Goal: Book appointment/travel/reservation

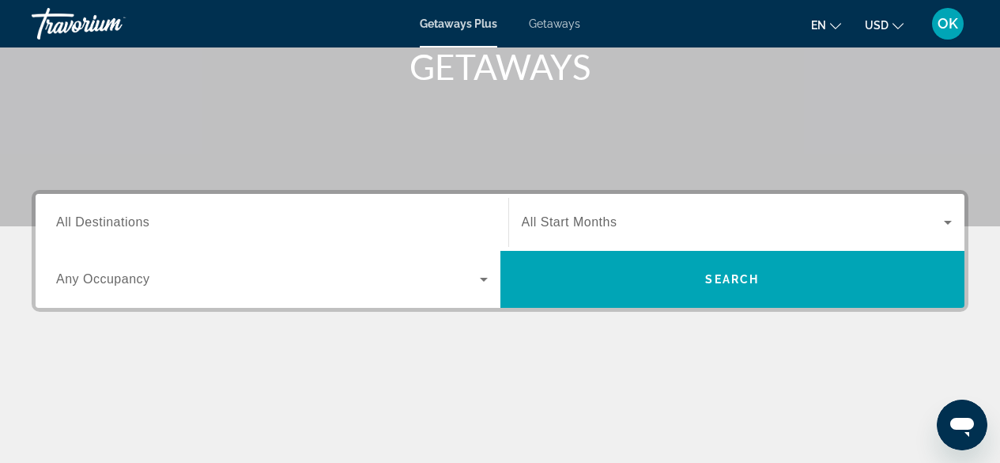
scroll to position [260, 0]
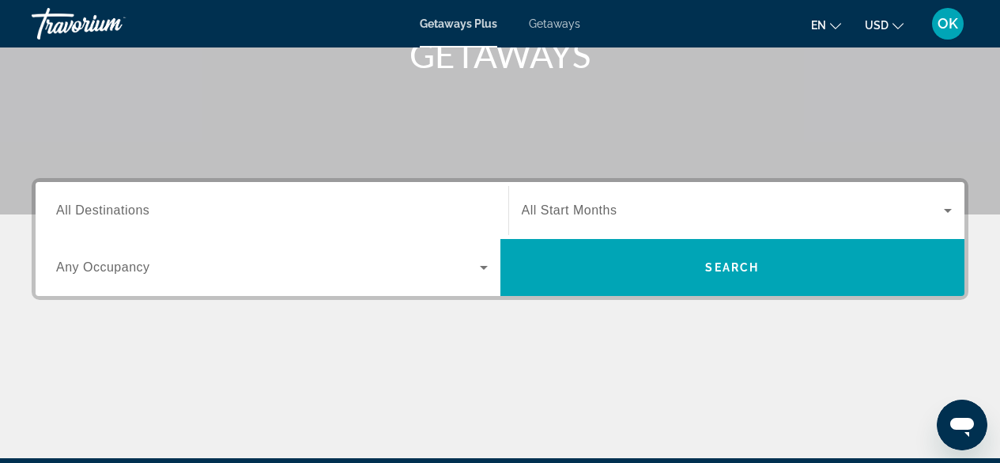
click at [572, 26] on span "Getaways" at bounding box center [554, 23] width 51 height 13
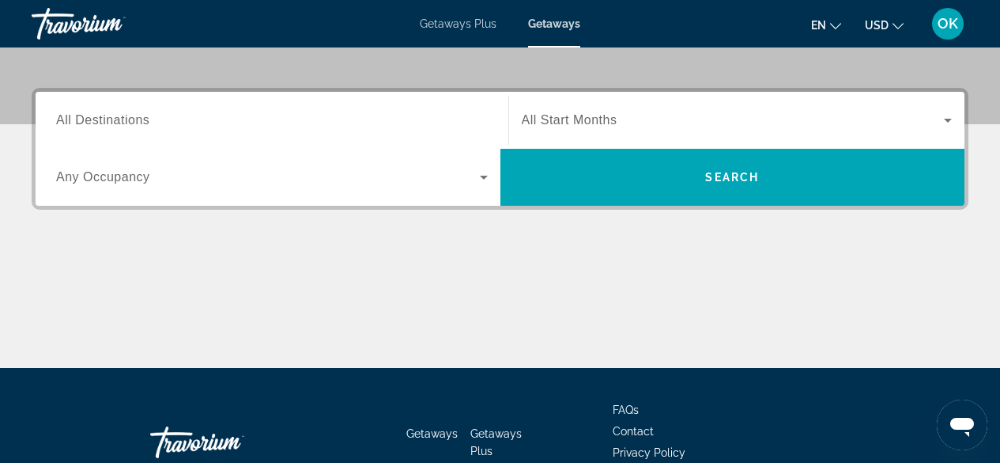
scroll to position [364, 0]
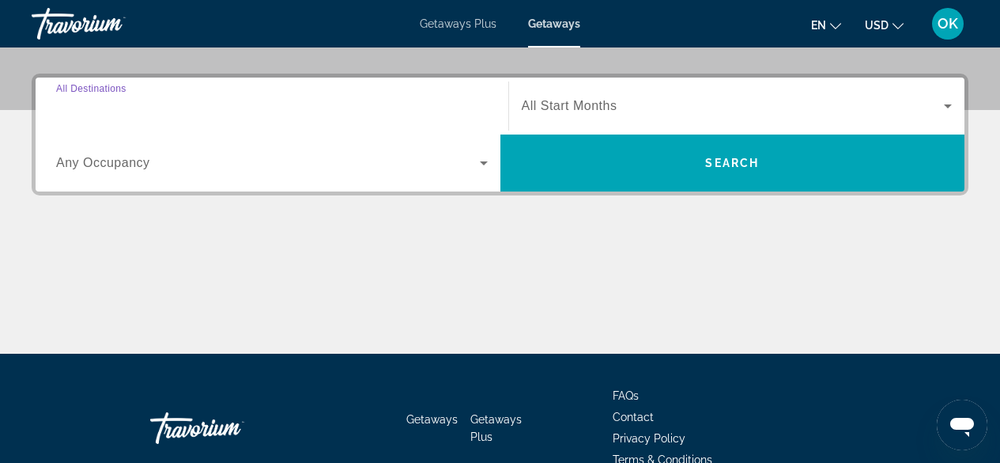
click at [255, 107] on input "Destination All Destinations" at bounding box center [272, 106] width 432 height 19
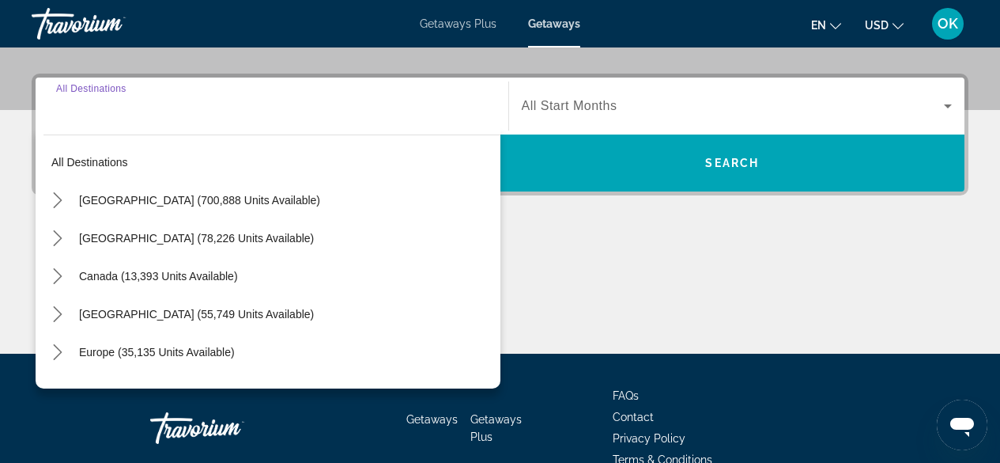
scroll to position [387, 0]
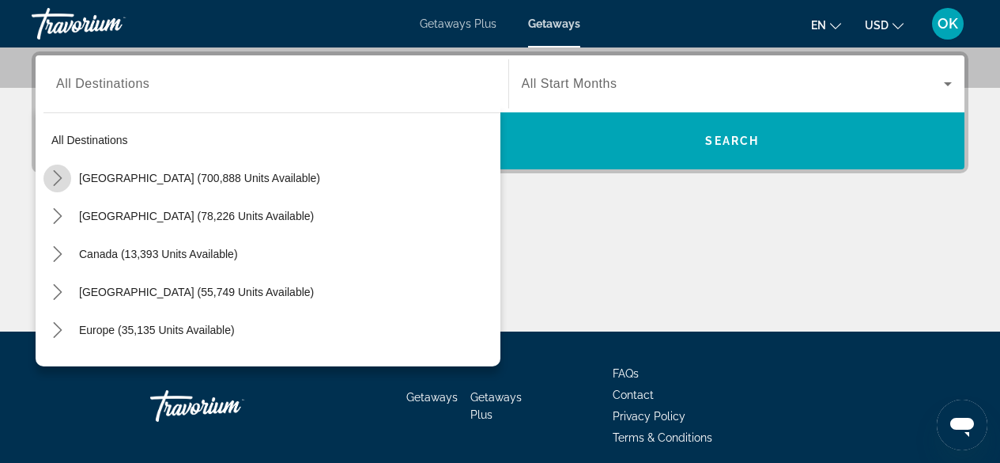
click at [59, 174] on icon "Toggle United States (700,888 units available) submenu" at bounding box center [58, 178] width 16 height 16
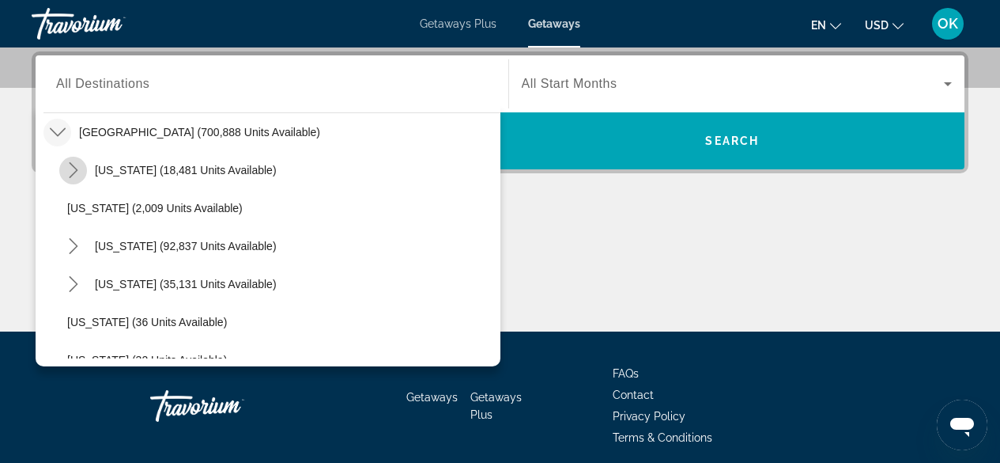
click at [75, 175] on icon "Toggle Arizona (18,481 units available) submenu" at bounding box center [74, 170] width 16 height 16
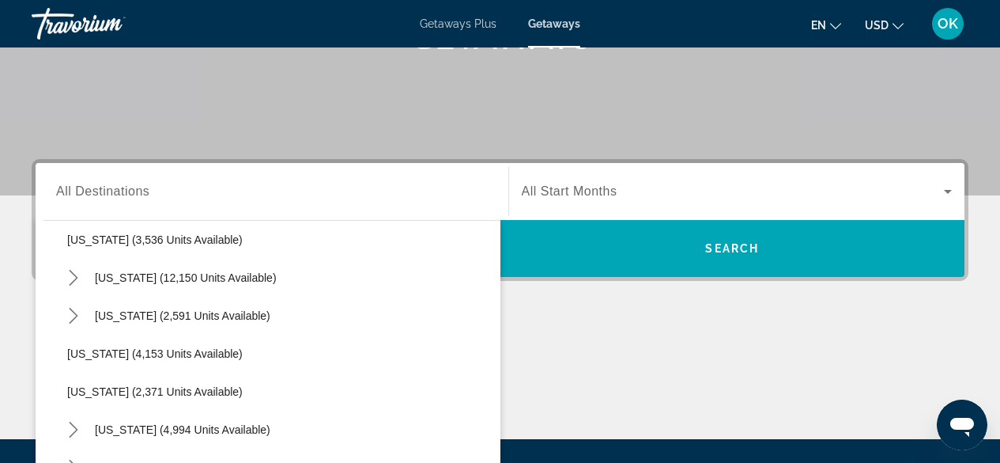
scroll to position [1068, 0]
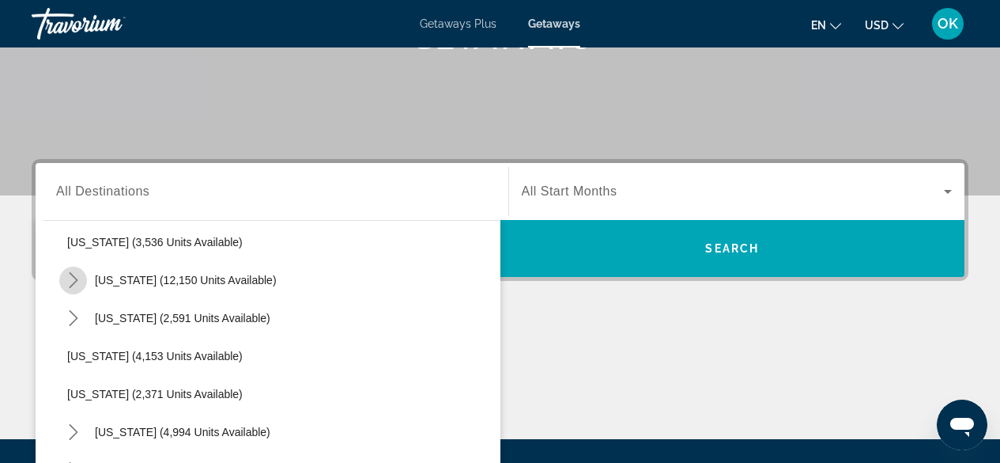
click at [70, 274] on icon "Toggle Nevada (12,150 units available) submenu" at bounding box center [73, 280] width 9 height 16
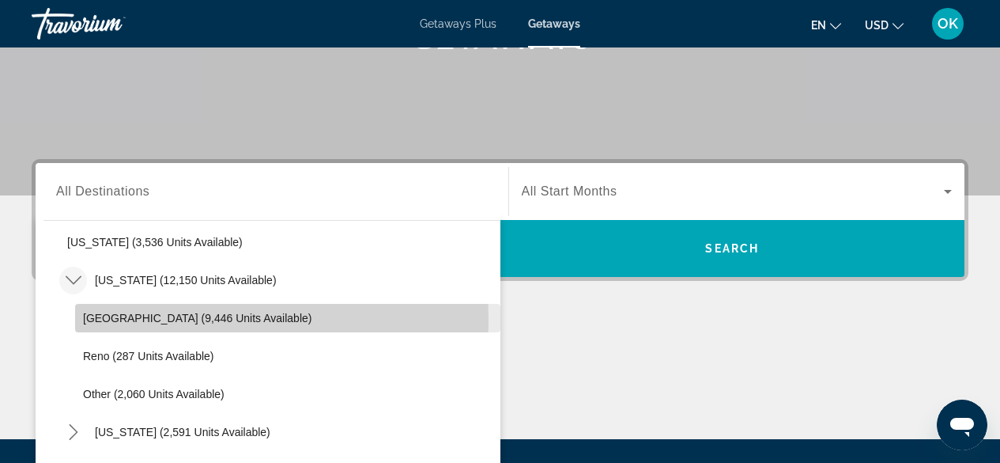
click at [100, 319] on span "[GEOGRAPHIC_DATA] (9,446 units available)" at bounding box center [197, 317] width 228 height 13
type input "**********"
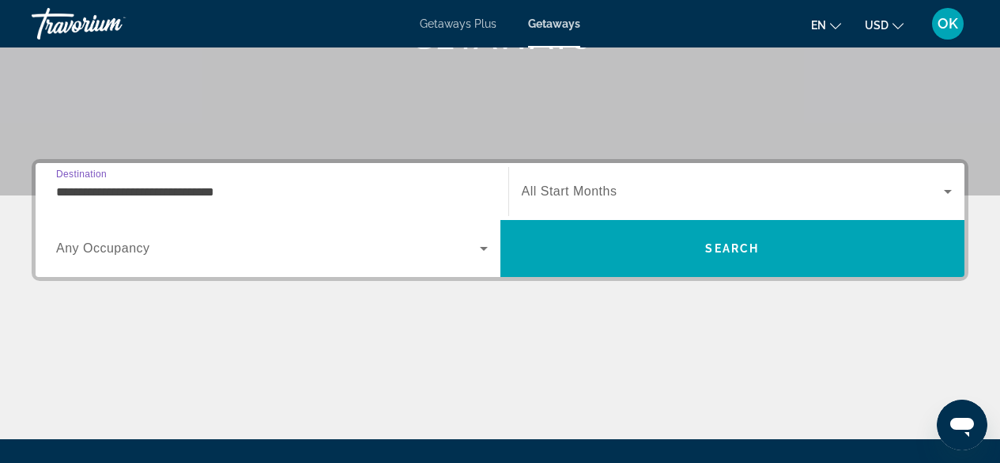
scroll to position [387, 0]
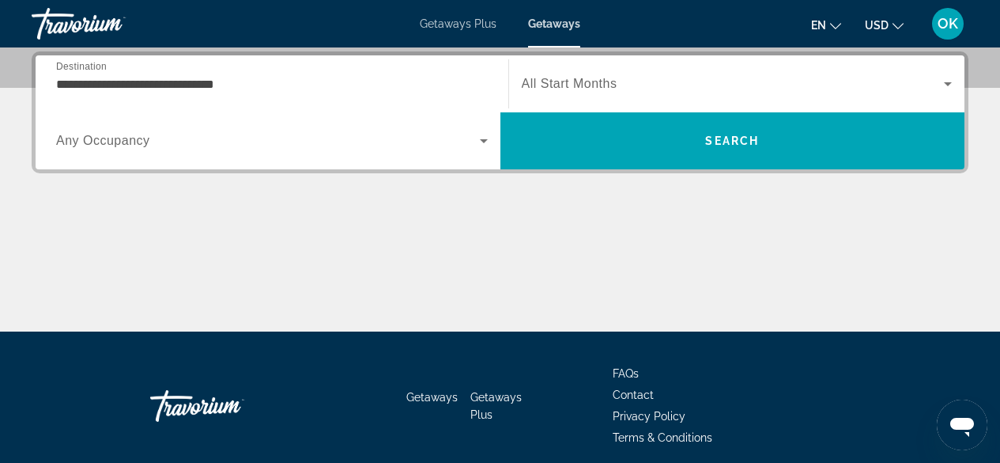
click at [257, 130] on div "Search widget" at bounding box center [272, 141] width 432 height 44
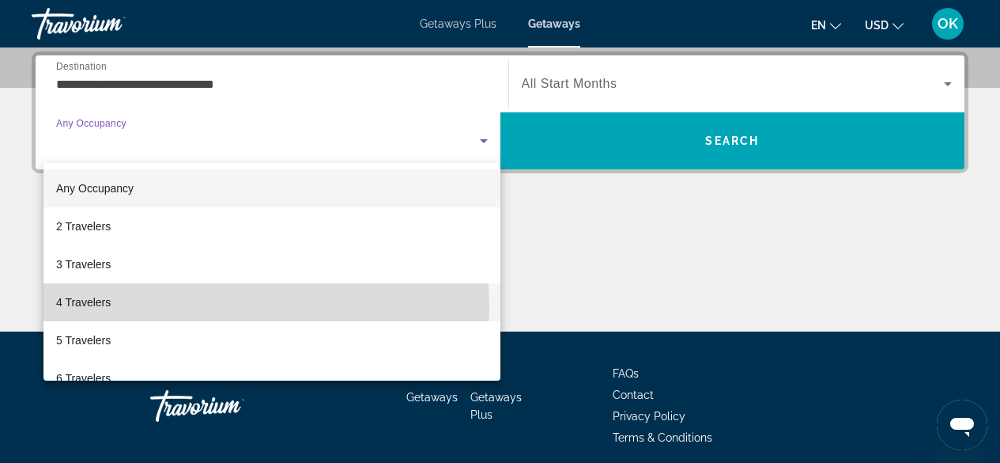
click at [150, 308] on mat-option "4 Travelers" at bounding box center [271, 302] width 457 height 38
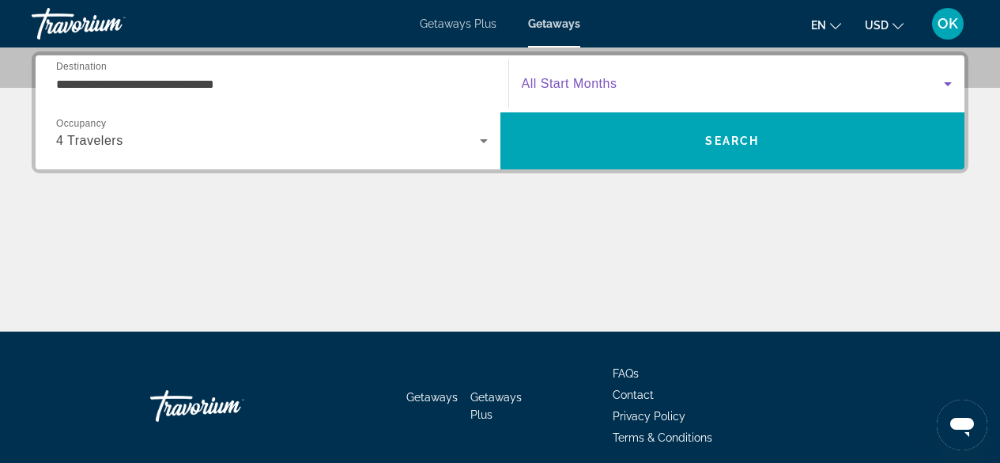
click at [633, 85] on span "Search widget" at bounding box center [733, 83] width 423 height 19
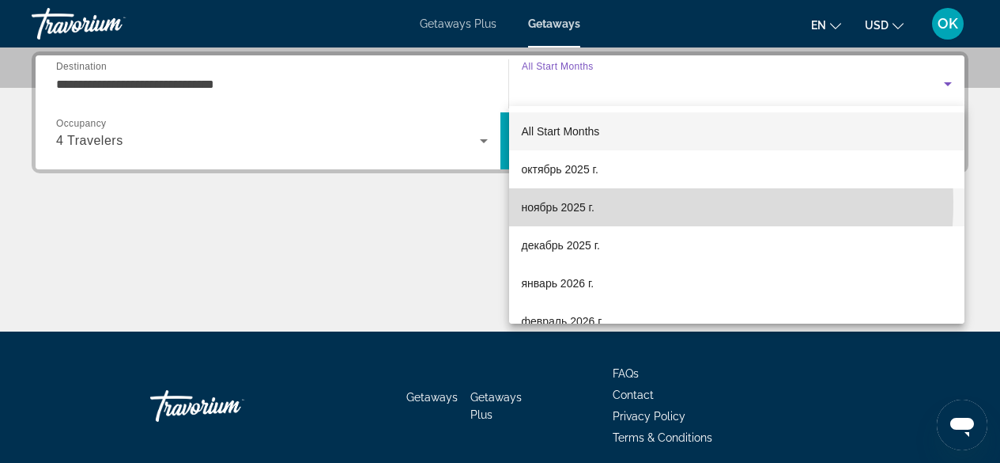
click at [564, 202] on span "ноябрь 2025 г." at bounding box center [558, 207] width 73 height 19
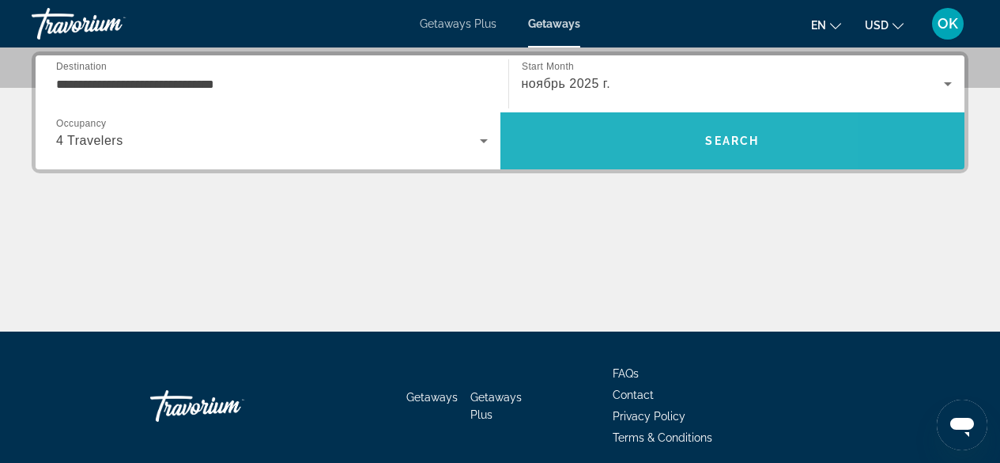
click at [610, 140] on span "Search" at bounding box center [732, 141] width 465 height 38
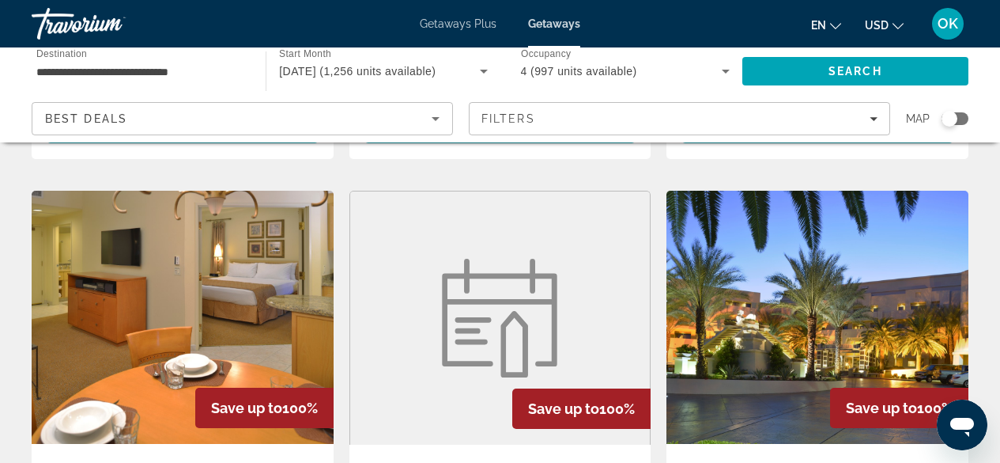
scroll to position [1866, 0]
